Goal: Task Accomplishment & Management: Complete application form

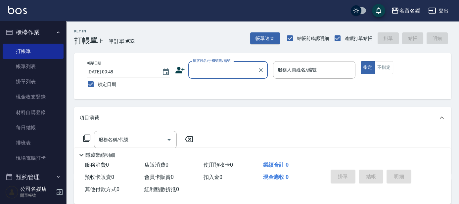
click at [225, 69] on input "顧客姓名/手機號碼/編號" at bounding box center [223, 70] width 64 height 12
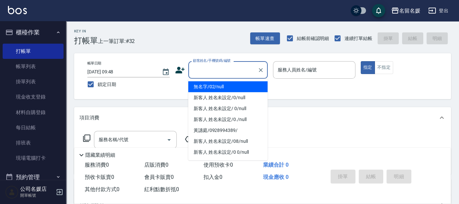
drag, startPoint x: 231, startPoint y: 88, endPoint x: 301, endPoint y: 69, distance: 72.9
click at [232, 88] on li "無名字/02/null" at bounding box center [229, 86] width 80 height 11
click at [301, 69] on label "服務人員姓名/編號" at bounding box center [297, 70] width 39 height 7
click at [301, 69] on input "服務人員姓名/編號" at bounding box center [314, 70] width 77 height 12
type input "無名字/02/null"
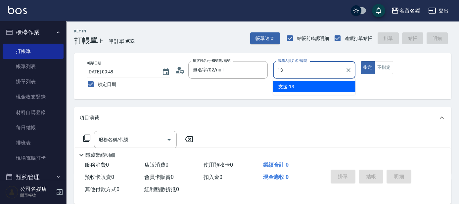
type input "支援-13"
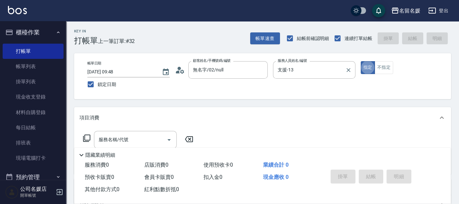
type button "true"
click at [387, 68] on button "不指定" at bounding box center [384, 67] width 19 height 13
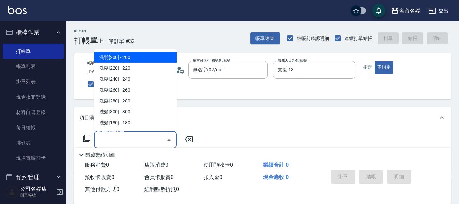
click at [149, 139] on input "服務名稱/代號" at bounding box center [130, 140] width 67 height 12
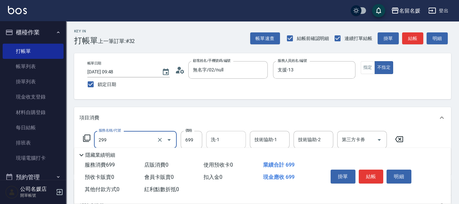
type input "滾珠洗髮699(299)"
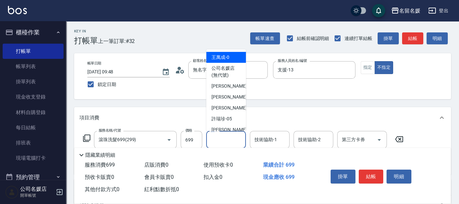
click at [223, 137] on input "洗-1" at bounding box center [226, 140] width 34 height 12
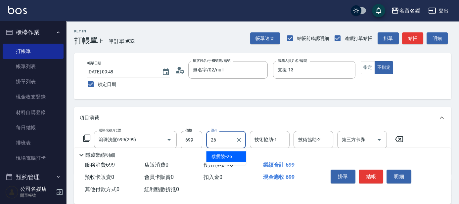
type input "[PERSON_NAME]-26"
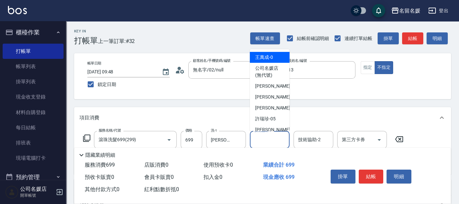
click at [277, 141] on input "技術協助-1" at bounding box center [270, 140] width 34 height 12
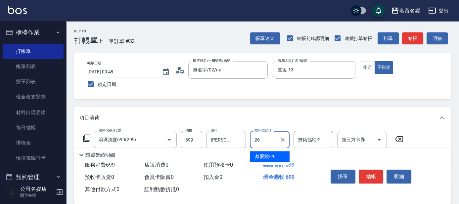
type input "[PERSON_NAME]-26"
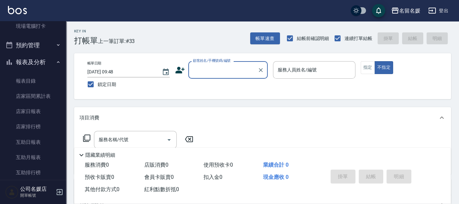
scroll to position [150, 0]
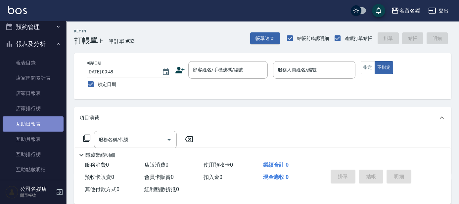
click at [43, 124] on link "互助日報表" at bounding box center [33, 124] width 61 height 15
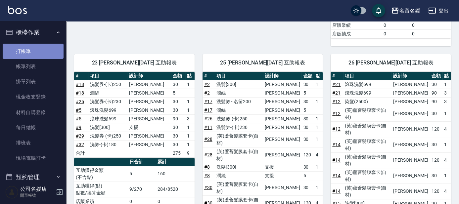
click at [38, 47] on link "打帳單" at bounding box center [33, 51] width 61 height 15
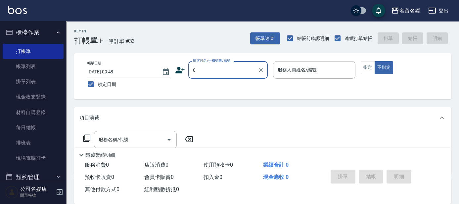
type input "0"
type input "1"
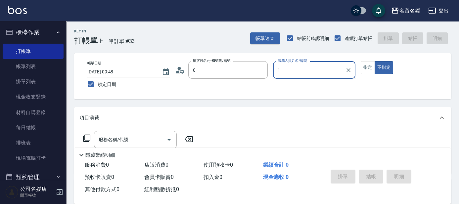
type input "無名字/02/null"
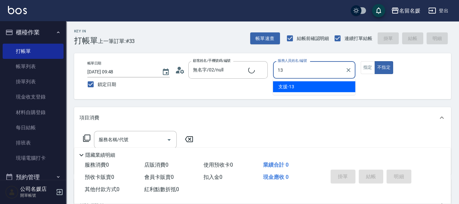
type input "13"
type button "false"
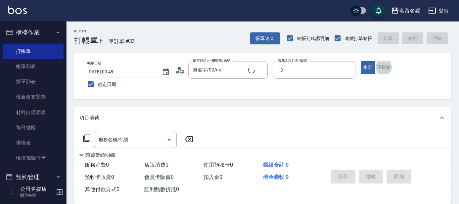
type input "支援-13"
type input "新客人 姓名未設定/0/null"
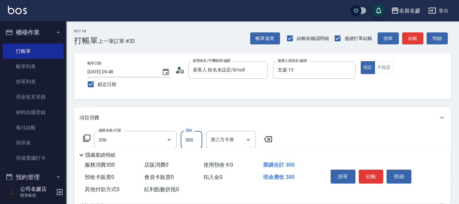
type input "洗髮[300](206)"
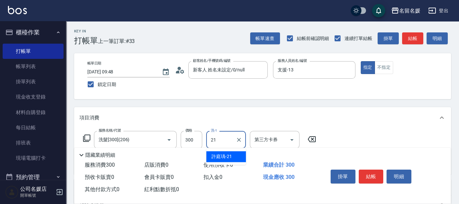
type input "[PERSON_NAME]-21"
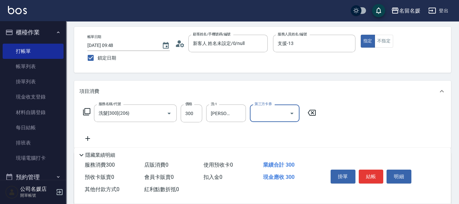
scroll to position [30, 0]
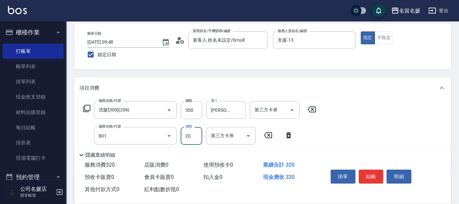
type input "潤絲(801)"
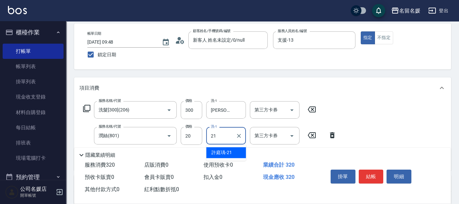
type input "[PERSON_NAME]-21"
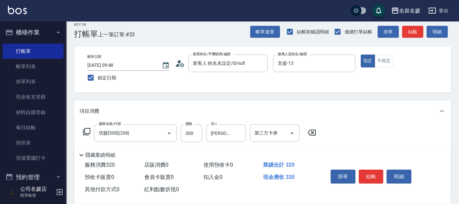
scroll to position [0, 0]
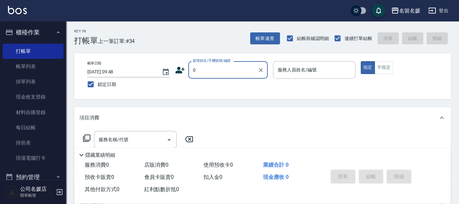
type input "0"
type input "03"
type button "true"
type input "無名字/02/null"
type input "[PERSON_NAME]-03"
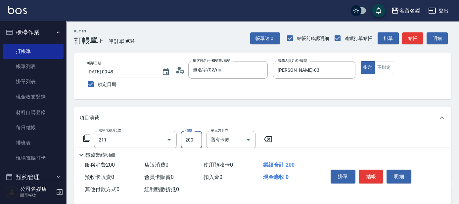
type input "洗髮券~名留200(211)"
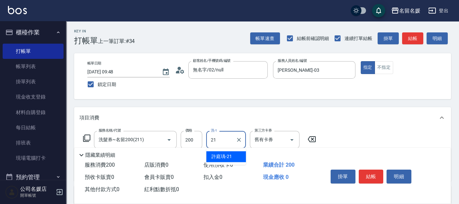
type input "[PERSON_NAME]-21"
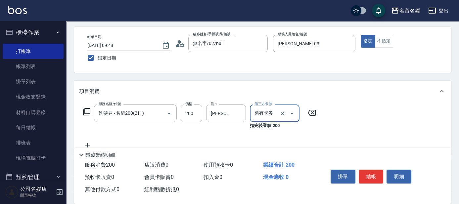
scroll to position [30, 0]
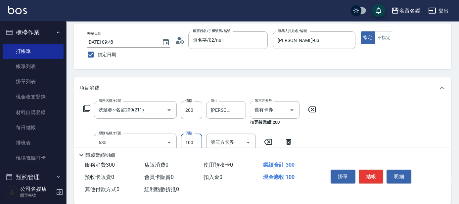
type input "[PERSON_NAME].玻酸.晶膜.水療(635)"
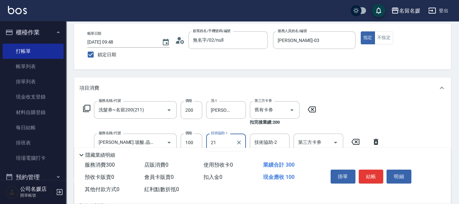
type input "[PERSON_NAME]-21"
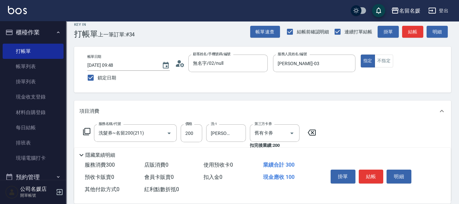
scroll to position [0, 0]
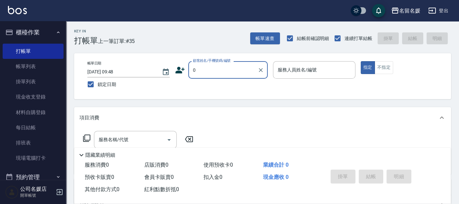
type input "0"
type input "04"
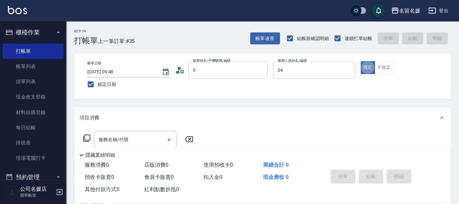
type input "無名字/02/null"
type input "[PERSON_NAME]-04"
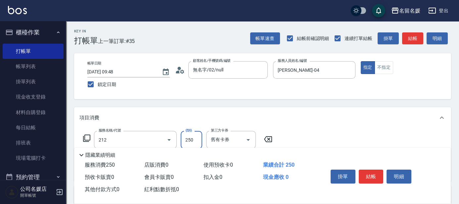
type input "洗髮券-(卡)250(212)"
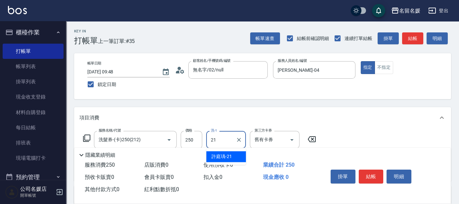
type input "[PERSON_NAME]-21"
